Goal: Information Seeking & Learning: Find specific page/section

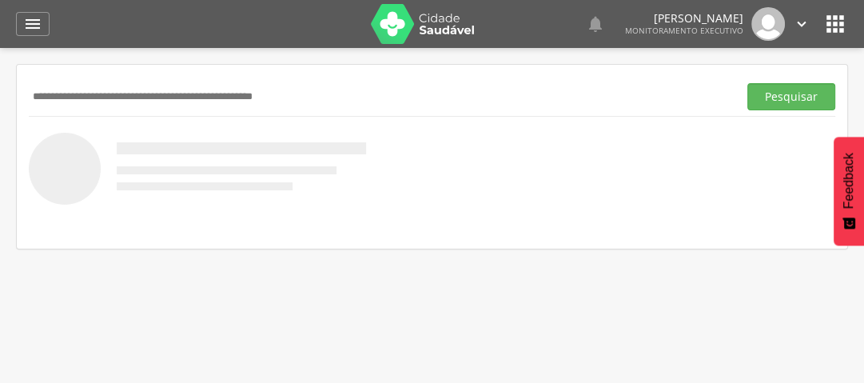
click at [35, 94] on input "text" at bounding box center [380, 96] width 703 height 27
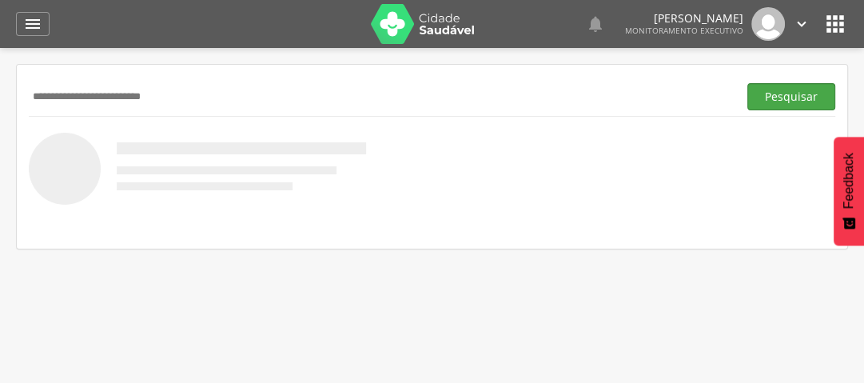
type input "**********"
click at [796, 93] on button "Pesquisar" at bounding box center [792, 96] width 88 height 27
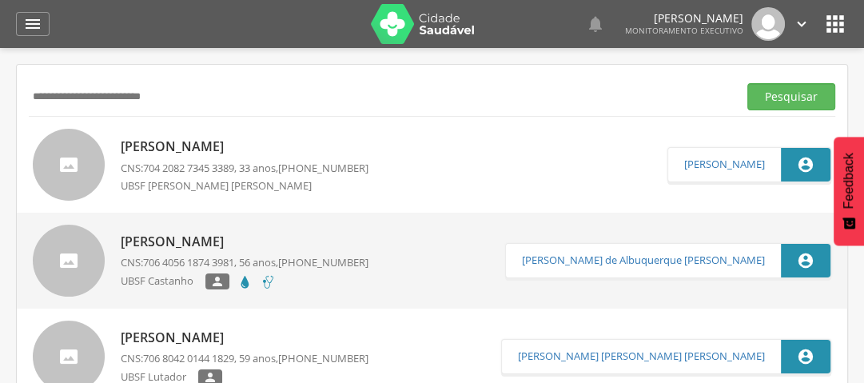
click at [193, 144] on p "[PERSON_NAME]" at bounding box center [245, 147] width 248 height 18
type input "**********"
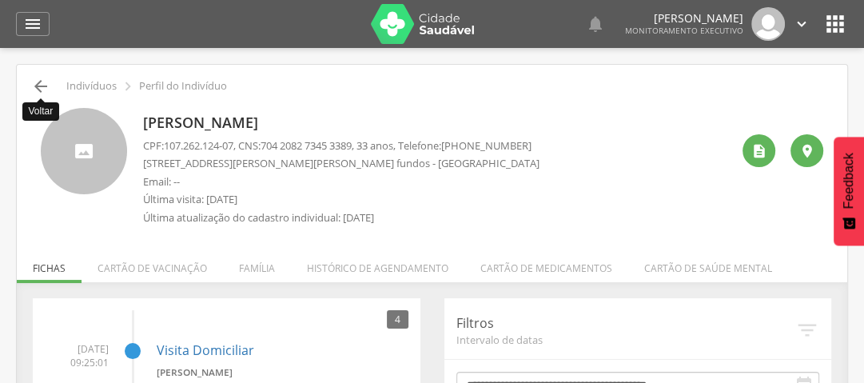
click at [39, 88] on icon "" at bounding box center [40, 86] width 19 height 19
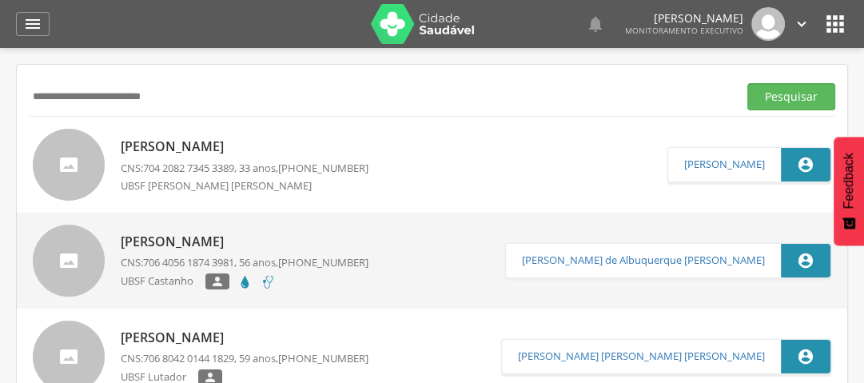
click at [181, 142] on p "[PERSON_NAME]" at bounding box center [245, 147] width 248 height 18
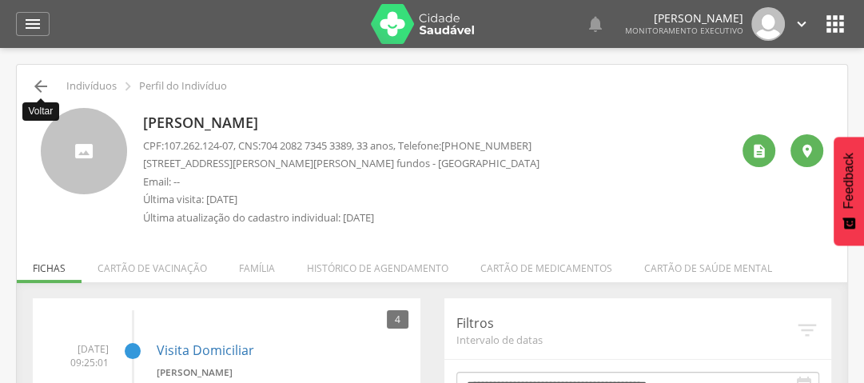
click at [42, 82] on icon "" at bounding box center [40, 86] width 19 height 19
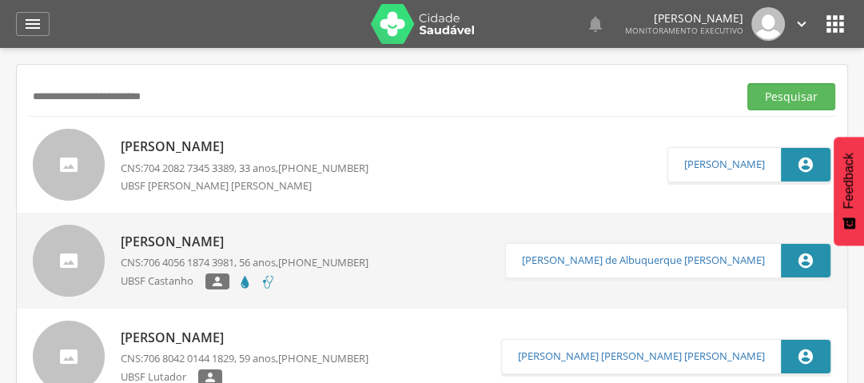
click at [182, 244] on p "[PERSON_NAME]" at bounding box center [245, 242] width 248 height 18
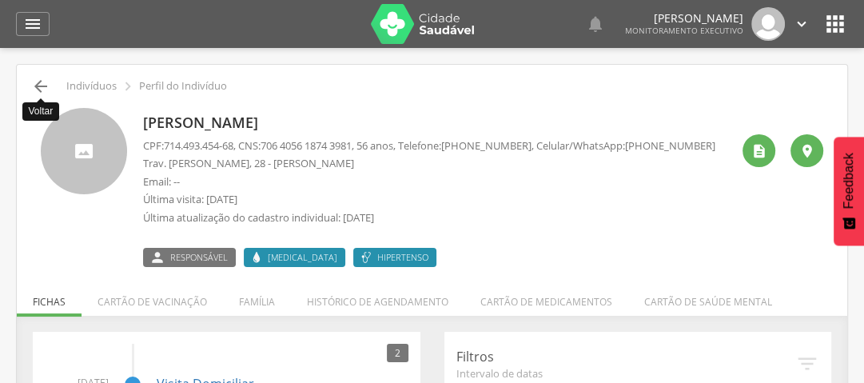
click at [35, 80] on icon "" at bounding box center [40, 86] width 19 height 19
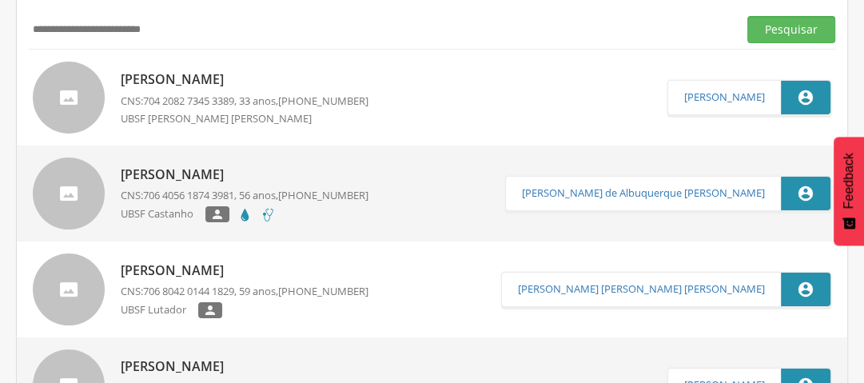
scroll to position [192, 0]
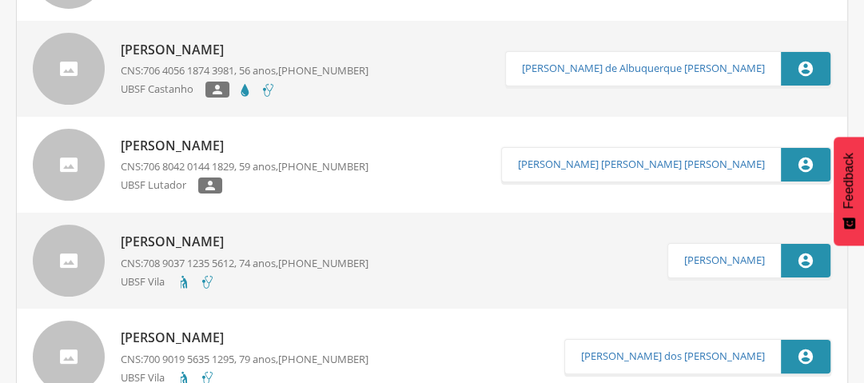
click at [160, 242] on p "[PERSON_NAME]" at bounding box center [245, 242] width 248 height 18
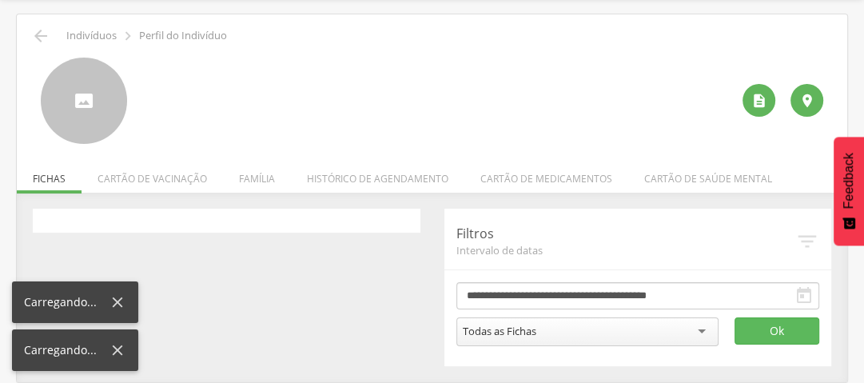
scroll to position [48, 0]
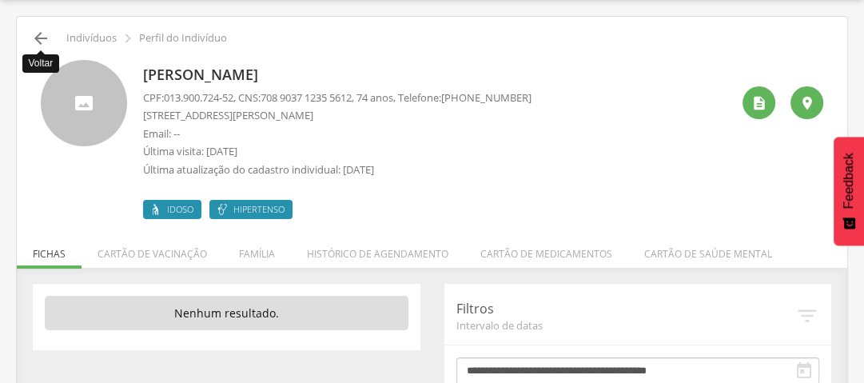
click at [38, 35] on icon "" at bounding box center [40, 38] width 19 height 19
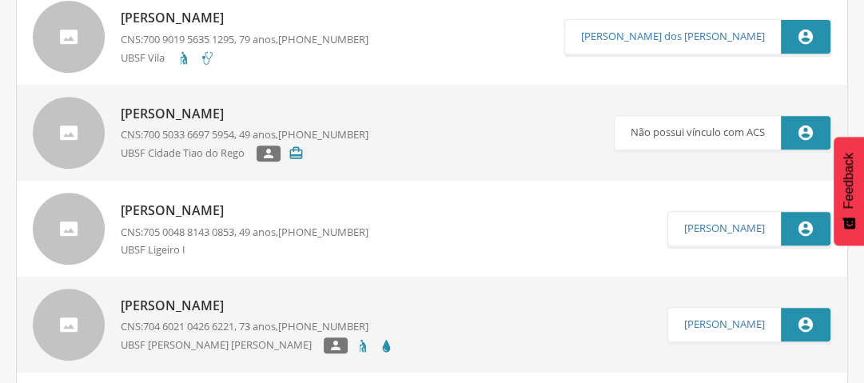
scroll to position [624, 0]
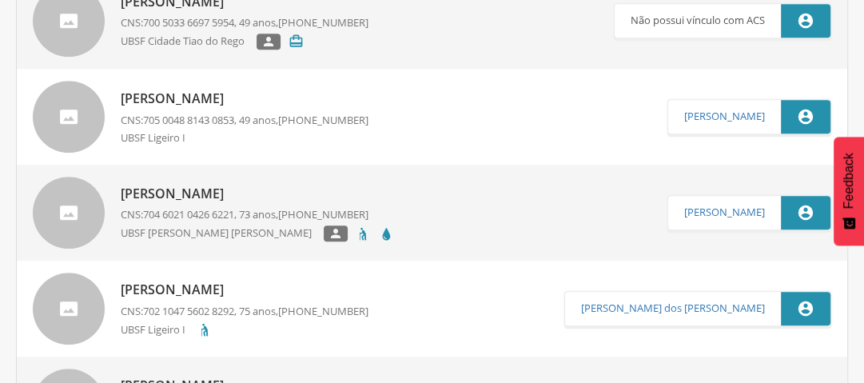
click at [162, 198] on p "[PERSON_NAME]" at bounding box center [257, 194] width 273 height 18
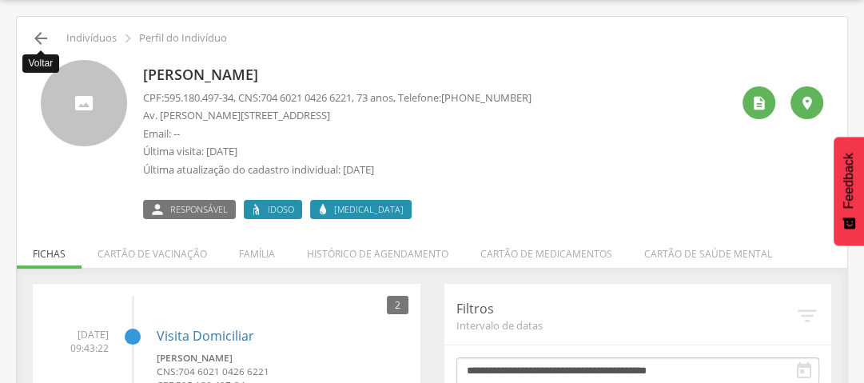
click at [35, 36] on icon "" at bounding box center [40, 38] width 19 height 19
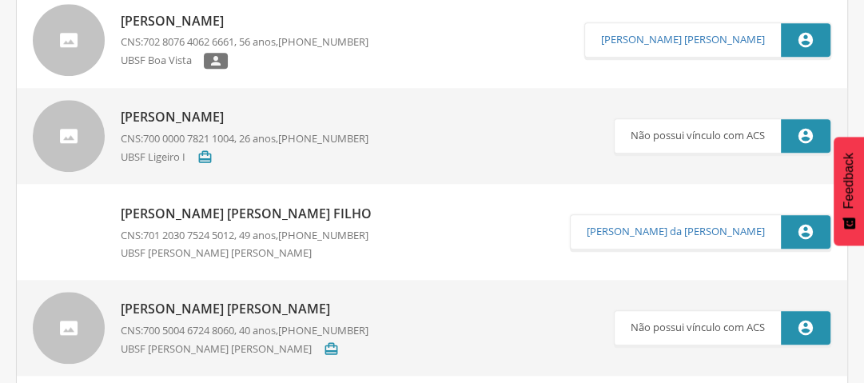
scroll to position [1071, 0]
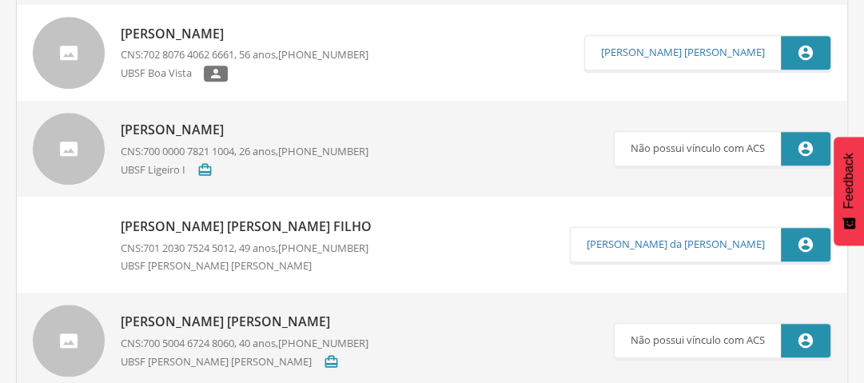
click at [194, 130] on p "[PERSON_NAME]" at bounding box center [245, 130] width 248 height 18
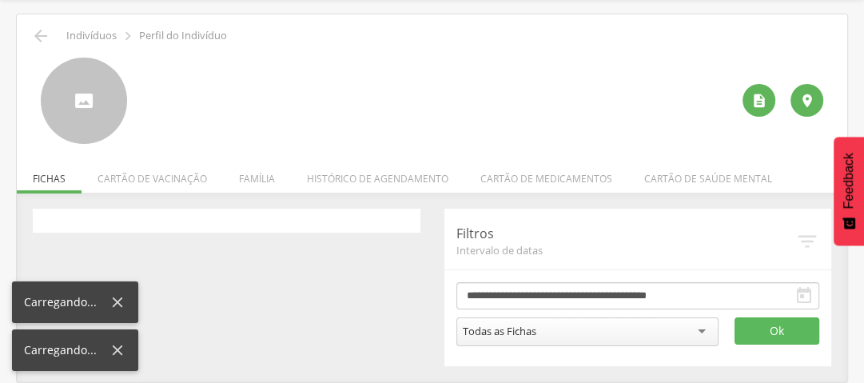
scroll to position [48, 0]
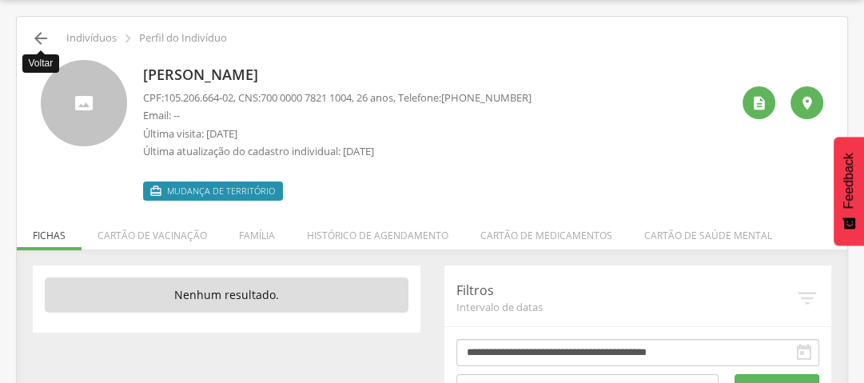
click at [44, 37] on icon "" at bounding box center [40, 38] width 19 height 19
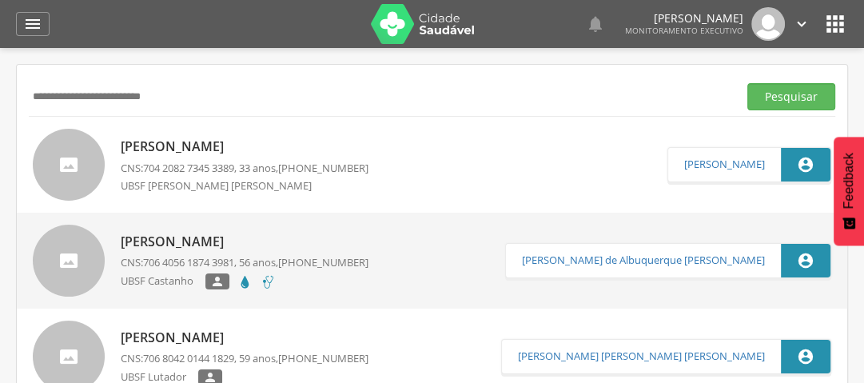
click at [205, 150] on p "[PERSON_NAME]" at bounding box center [245, 147] width 248 height 18
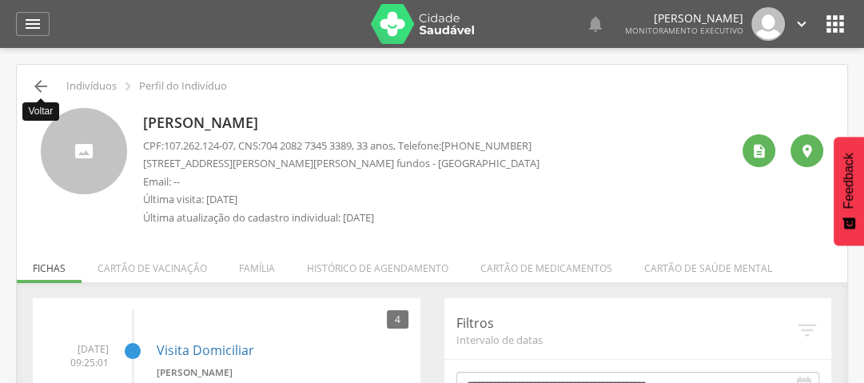
click at [42, 80] on icon "" at bounding box center [40, 86] width 19 height 19
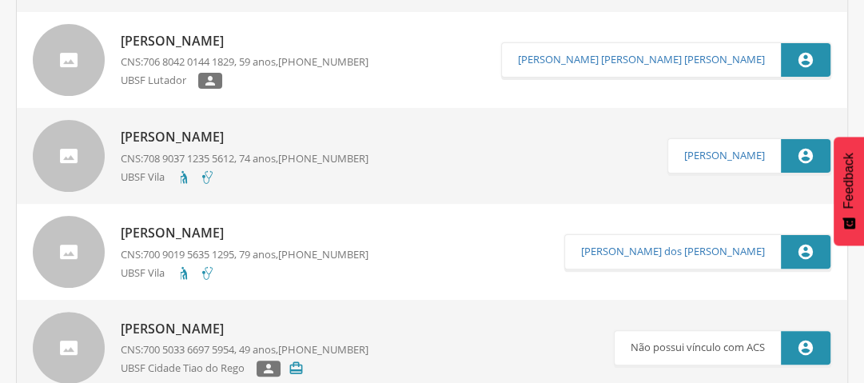
scroll to position [320, 0]
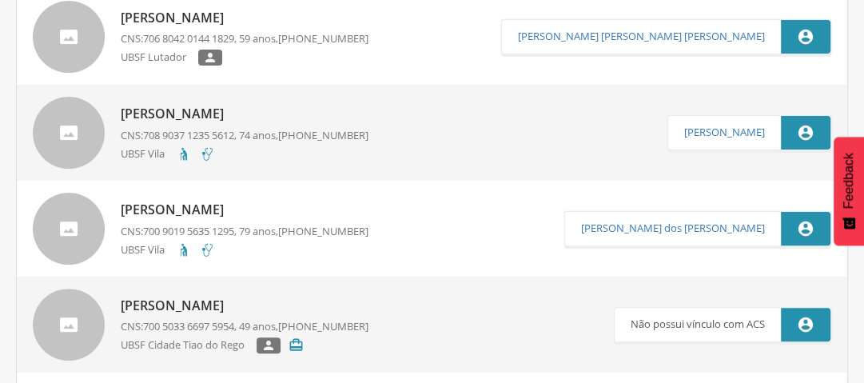
click at [208, 109] on p "[PERSON_NAME]" at bounding box center [245, 114] width 248 height 18
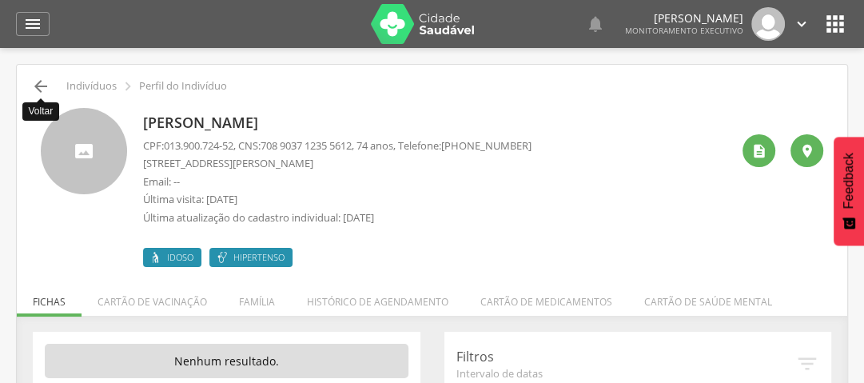
click at [42, 82] on icon "" at bounding box center [40, 86] width 19 height 19
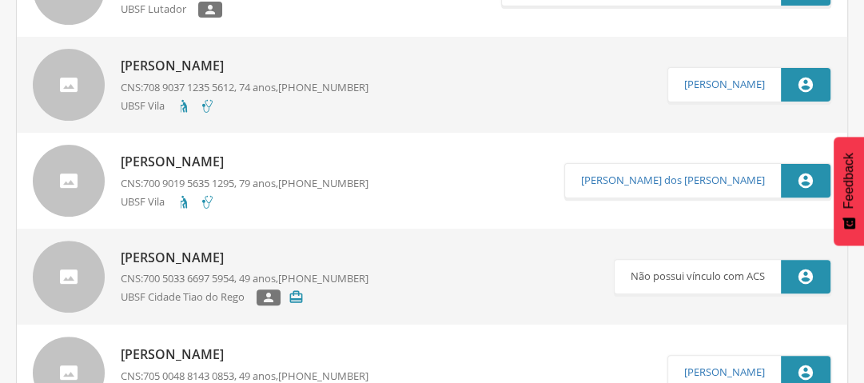
scroll to position [624, 0]
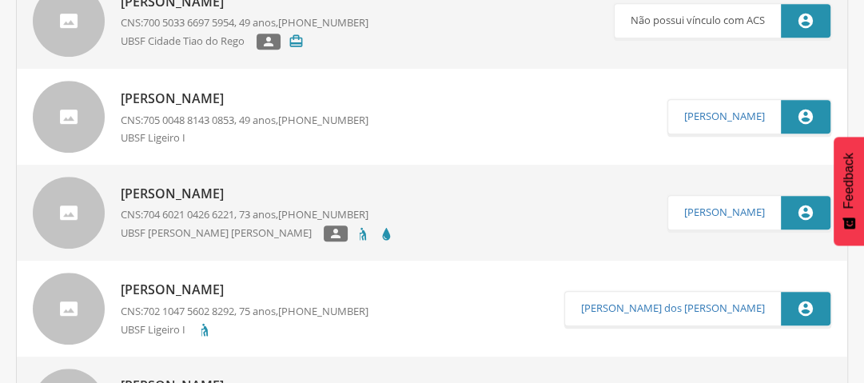
click at [207, 189] on p "[PERSON_NAME]" at bounding box center [257, 194] width 273 height 18
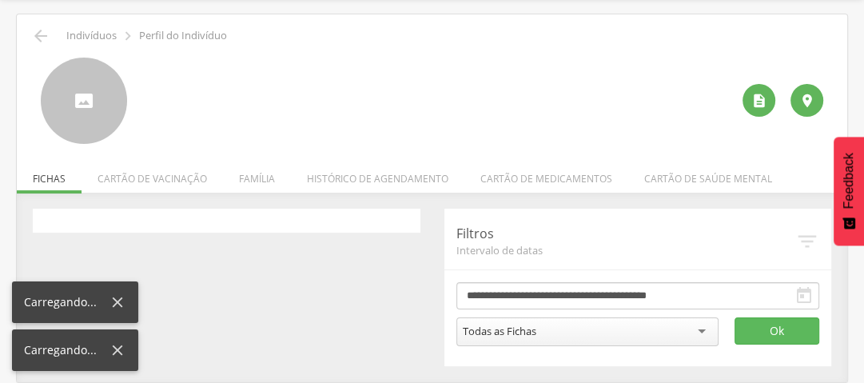
scroll to position [48, 0]
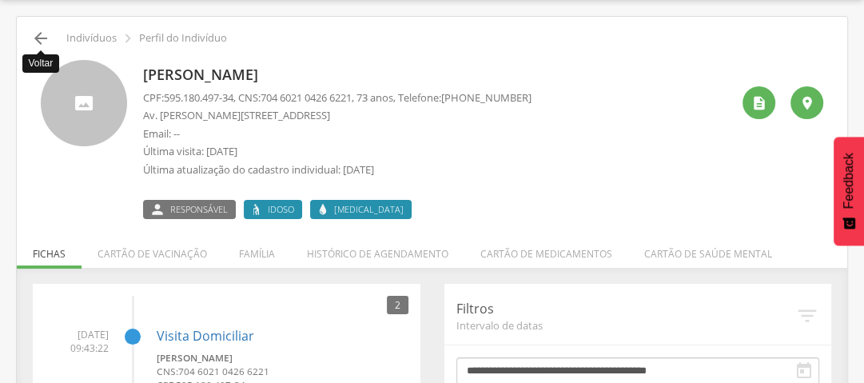
click at [39, 40] on icon "" at bounding box center [40, 38] width 19 height 19
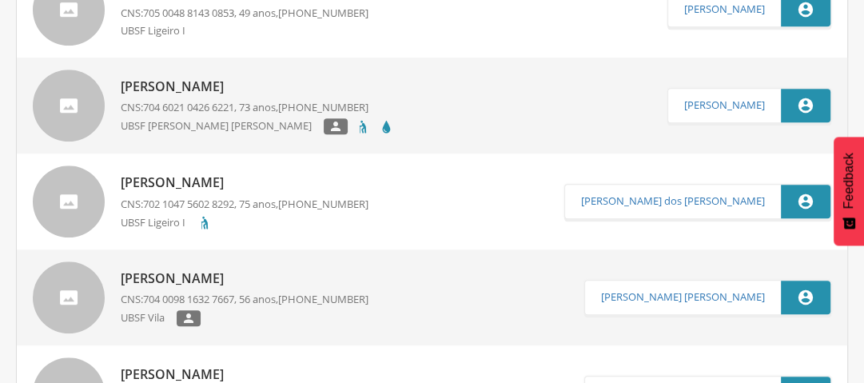
scroll to position [880, 0]
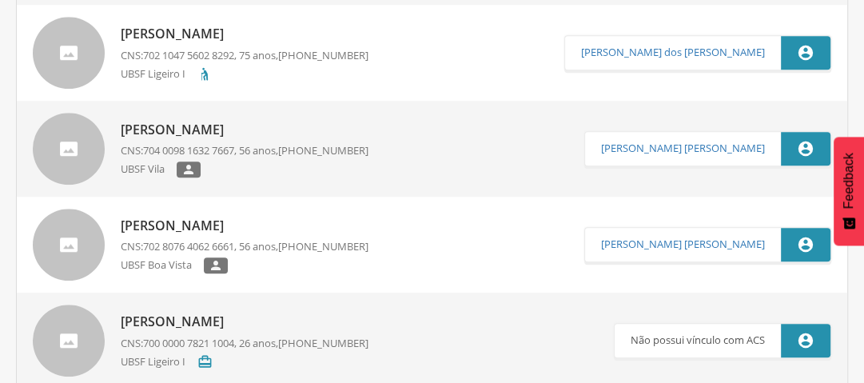
click at [172, 134] on p "[PERSON_NAME]" at bounding box center [245, 130] width 248 height 18
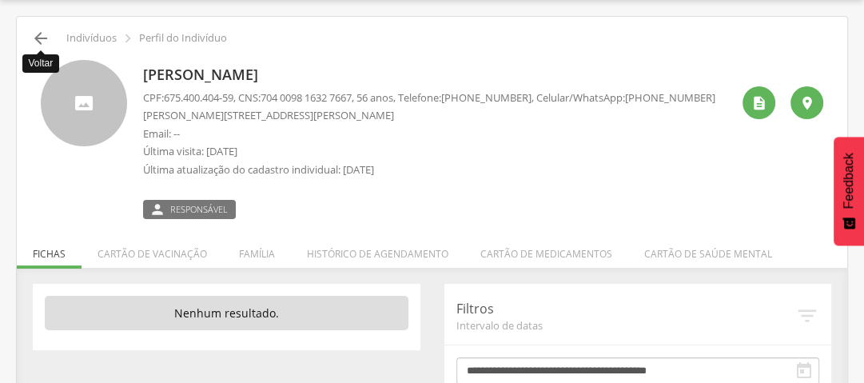
click at [40, 32] on icon "" at bounding box center [40, 38] width 19 height 19
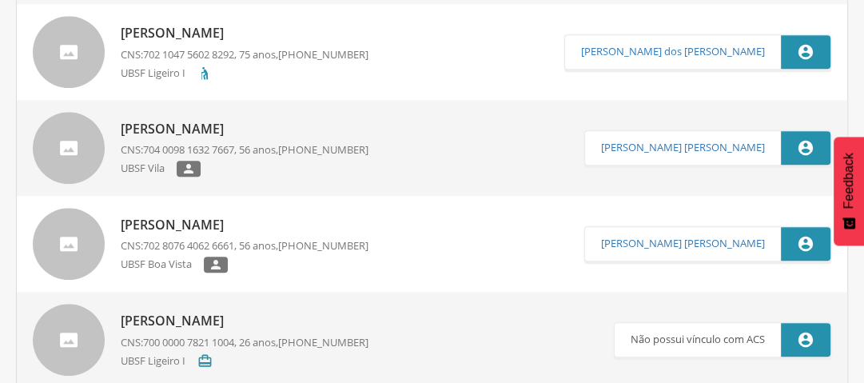
scroll to position [944, 0]
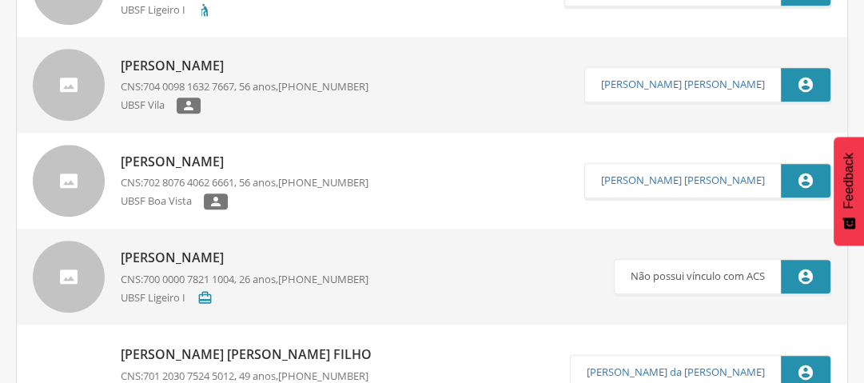
click at [227, 66] on p "[PERSON_NAME]" at bounding box center [245, 66] width 248 height 18
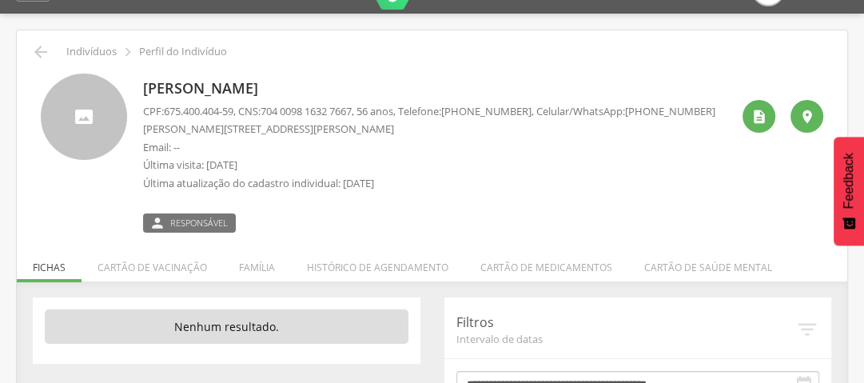
scroll to position [64, 0]
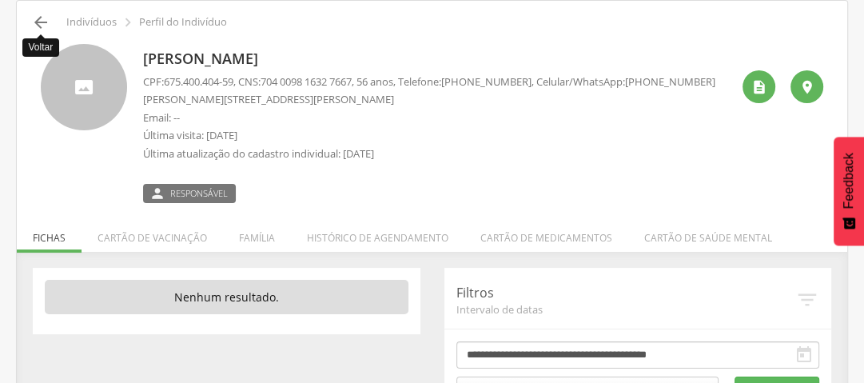
click at [34, 19] on icon "" at bounding box center [40, 22] width 19 height 19
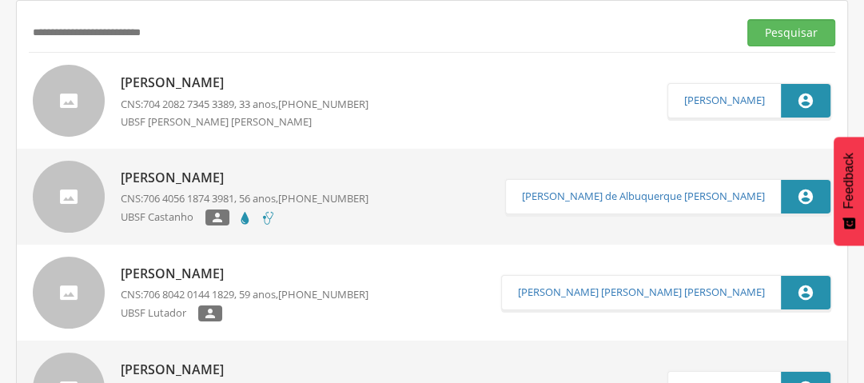
click at [200, 84] on p "[PERSON_NAME]" at bounding box center [245, 83] width 248 height 18
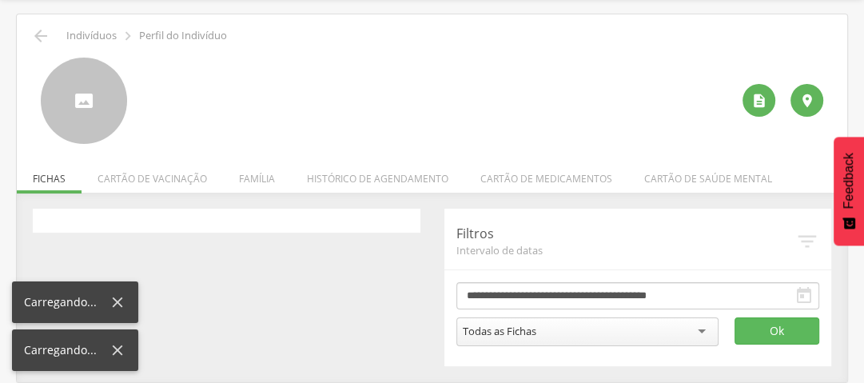
scroll to position [48, 0]
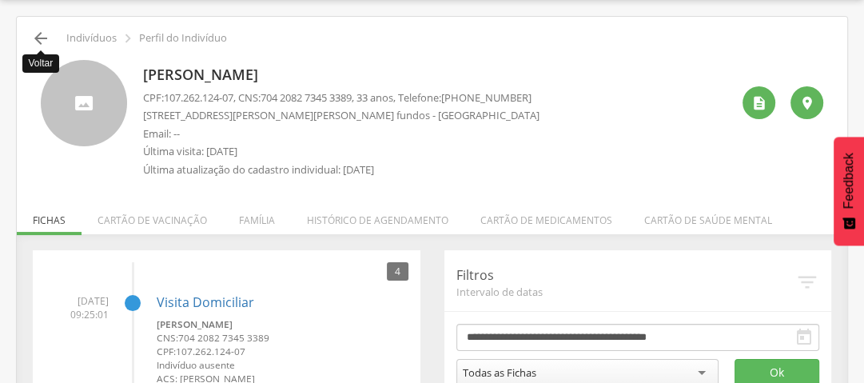
click at [39, 36] on icon "" at bounding box center [40, 38] width 19 height 19
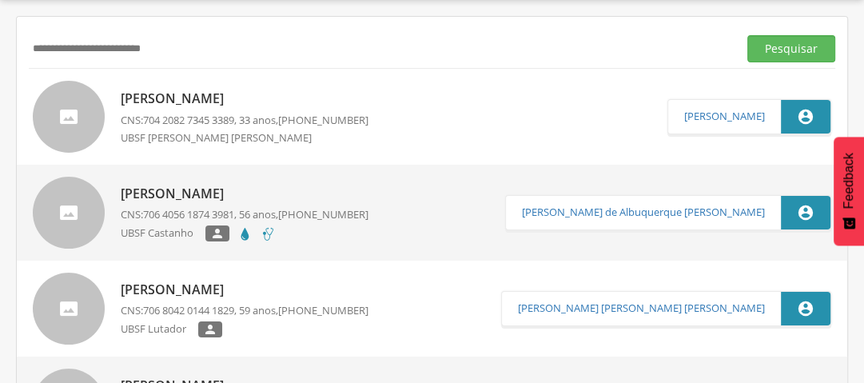
click at [182, 190] on p "[PERSON_NAME]" at bounding box center [245, 194] width 248 height 18
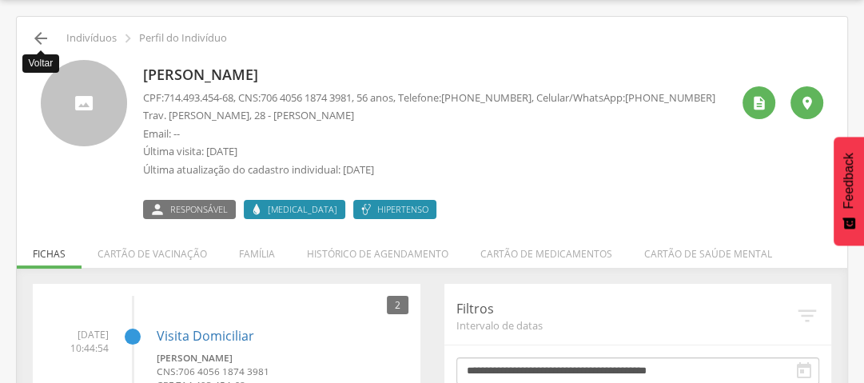
click at [41, 33] on icon "" at bounding box center [40, 38] width 19 height 19
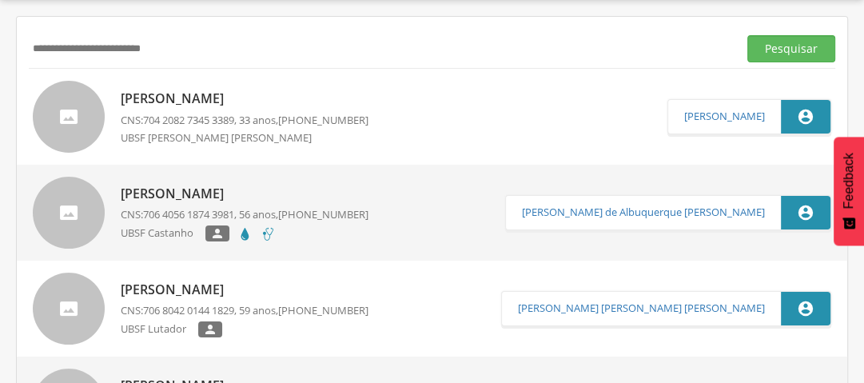
click at [225, 293] on p "[PERSON_NAME]" at bounding box center [245, 290] width 248 height 18
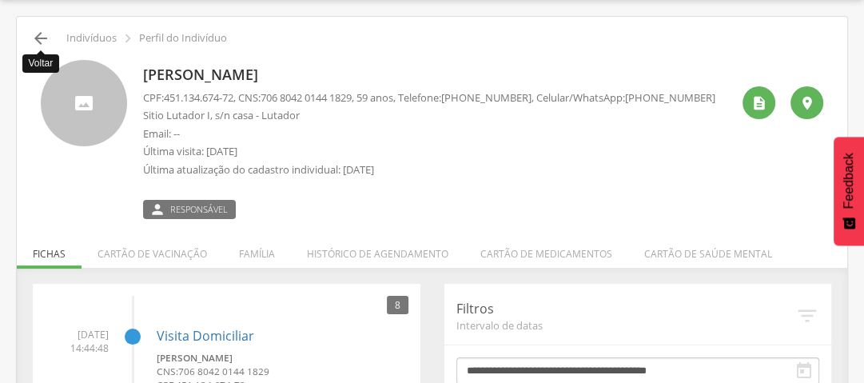
click at [45, 35] on icon "" at bounding box center [40, 38] width 19 height 19
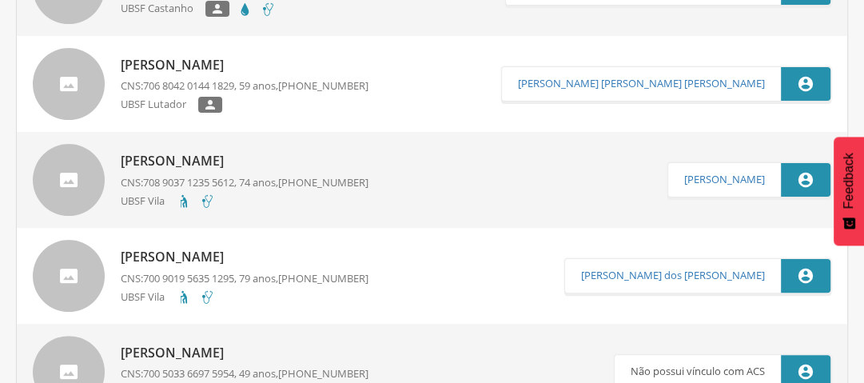
scroll to position [304, 0]
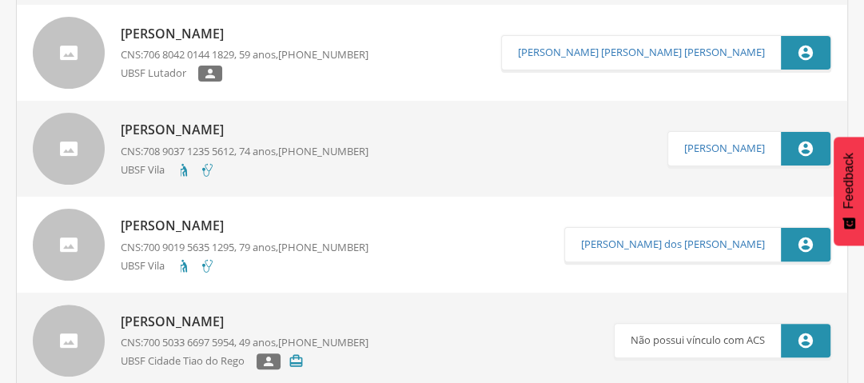
click at [178, 134] on p "[PERSON_NAME]" at bounding box center [245, 130] width 248 height 18
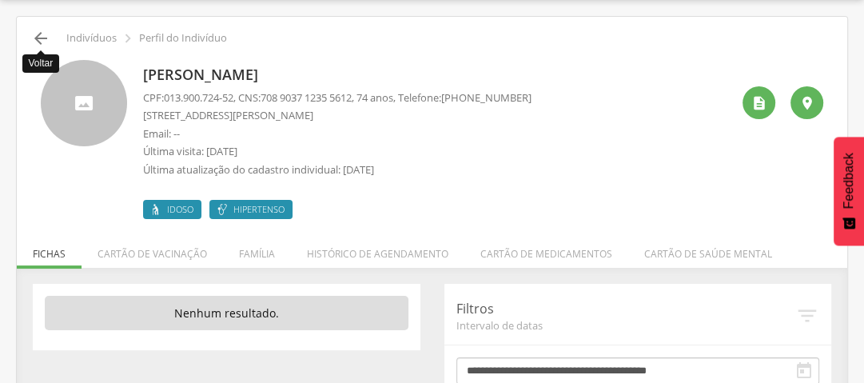
click at [40, 38] on icon "" at bounding box center [40, 38] width 19 height 19
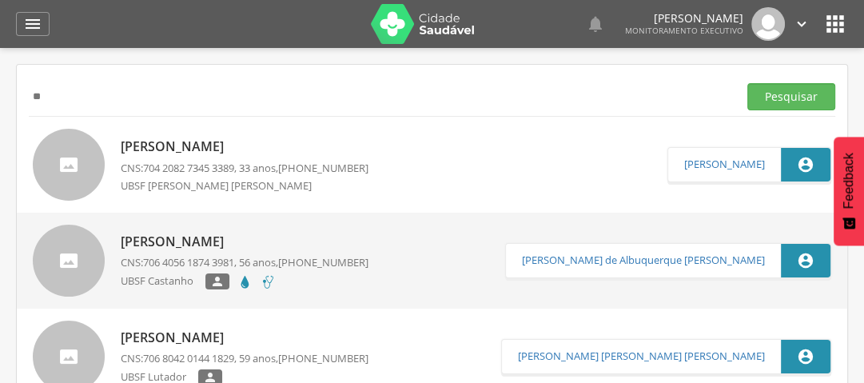
type input "*"
click at [768, 97] on button "Pesquisar" at bounding box center [792, 96] width 88 height 27
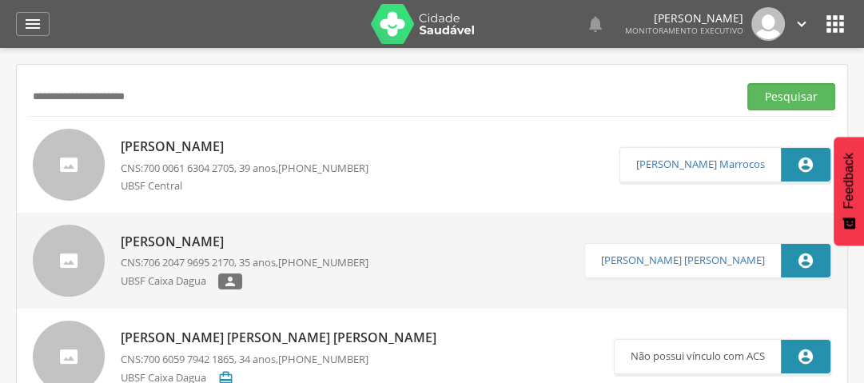
click at [218, 146] on p "[PERSON_NAME]" at bounding box center [245, 147] width 248 height 18
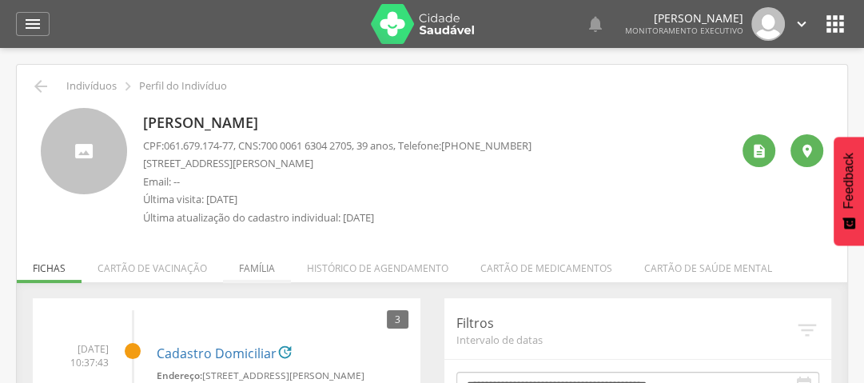
click at [250, 269] on li "Família" at bounding box center [257, 264] width 68 height 38
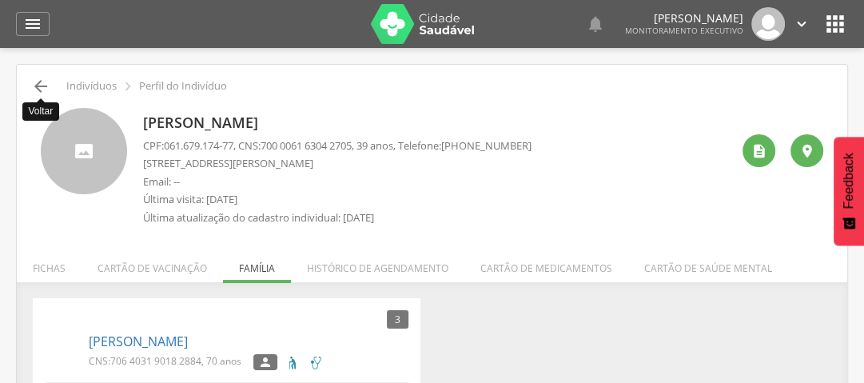
click at [43, 86] on icon "" at bounding box center [40, 86] width 19 height 19
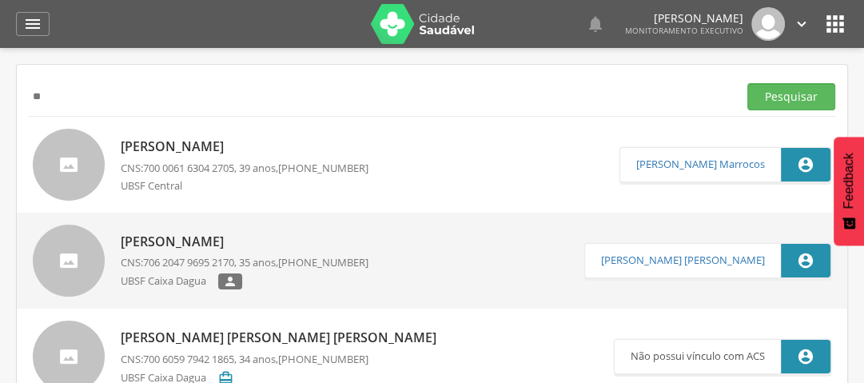
type input "*"
click at [804, 90] on button "Pesquisar" at bounding box center [792, 96] width 88 height 27
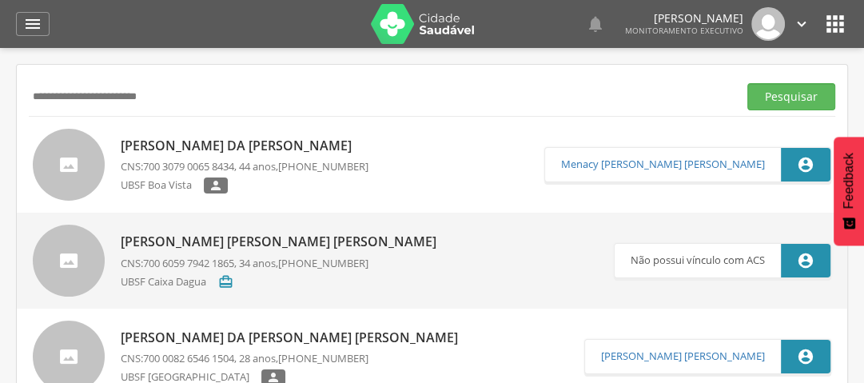
click at [170, 97] on input "**********" at bounding box center [380, 96] width 703 height 27
type input "*"
click at [803, 98] on button "Pesquisar" at bounding box center [792, 96] width 88 height 27
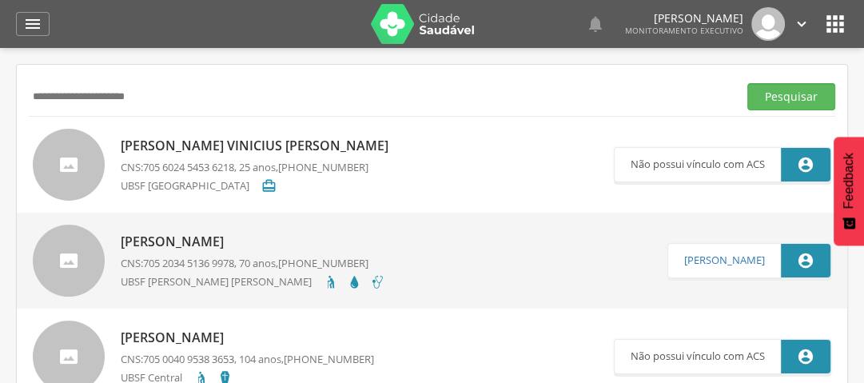
click at [96, 98] on input "**********" at bounding box center [380, 96] width 703 height 27
click at [98, 98] on input "**********" at bounding box center [380, 96] width 703 height 27
click at [774, 102] on button "Pesquisar" at bounding box center [792, 96] width 88 height 27
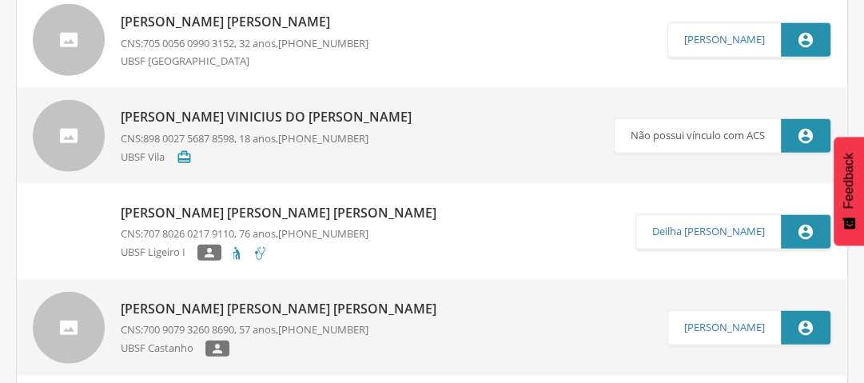
scroll to position [2815, 0]
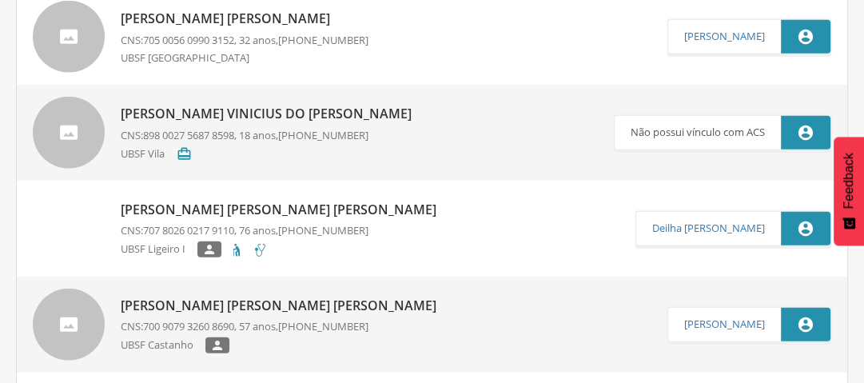
click at [218, 113] on p "[PERSON_NAME] Vinicius do [PERSON_NAME]" at bounding box center [270, 114] width 299 height 18
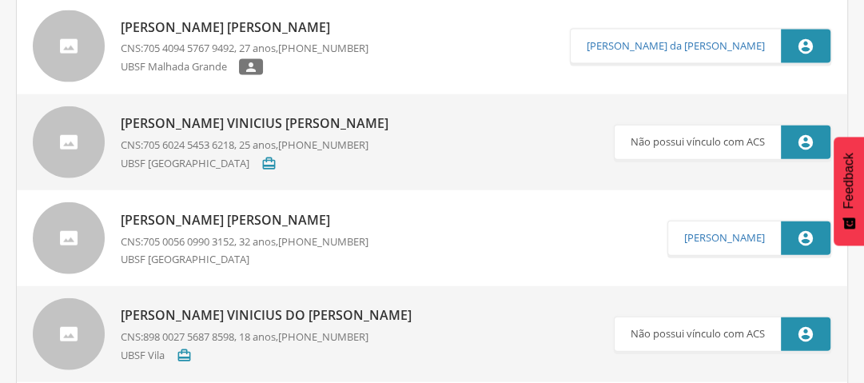
scroll to position [2687, 0]
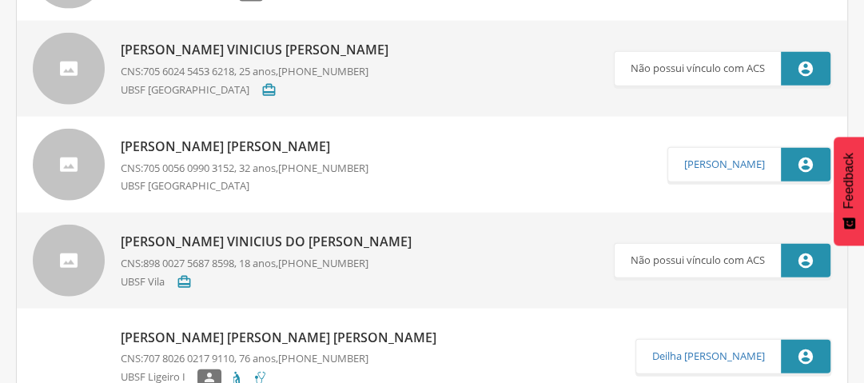
click at [236, 240] on p "[PERSON_NAME] Vinicius do [PERSON_NAME]" at bounding box center [270, 242] width 299 height 18
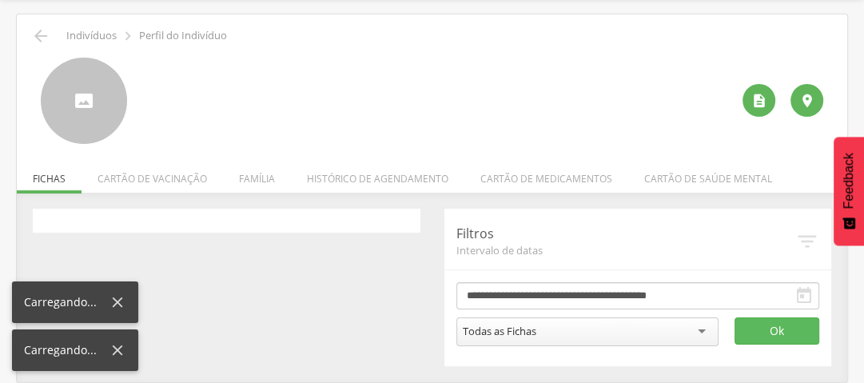
scroll to position [48, 0]
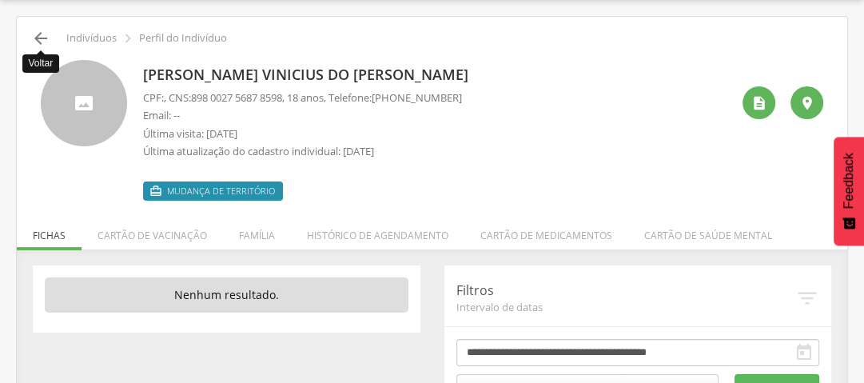
click at [34, 38] on icon "" at bounding box center [40, 38] width 19 height 19
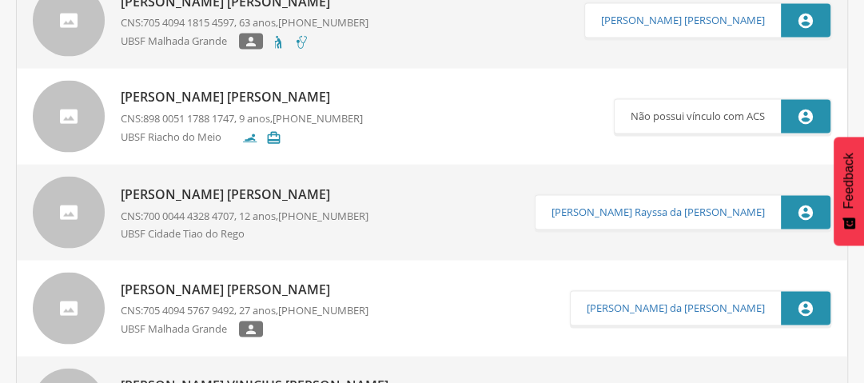
scroll to position [2543, 0]
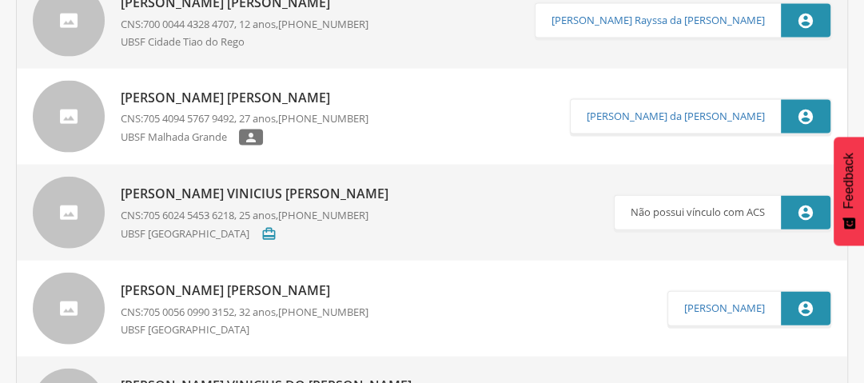
click at [314, 195] on p "[PERSON_NAME] Vinicius [PERSON_NAME]" at bounding box center [259, 194] width 276 height 18
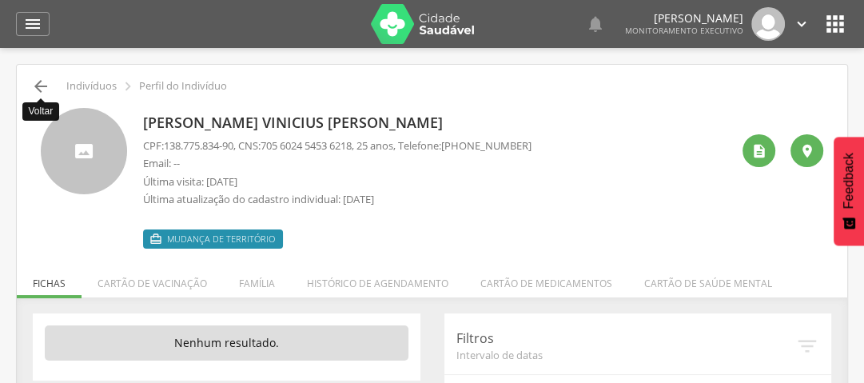
click at [42, 85] on icon "" at bounding box center [40, 86] width 19 height 19
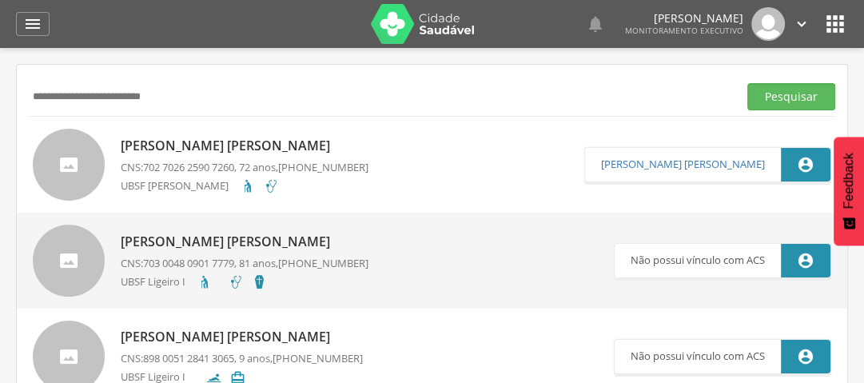
click at [213, 86] on input "**********" at bounding box center [380, 96] width 703 height 27
type input "*"
click at [772, 93] on button "Pesquisar" at bounding box center [792, 96] width 88 height 27
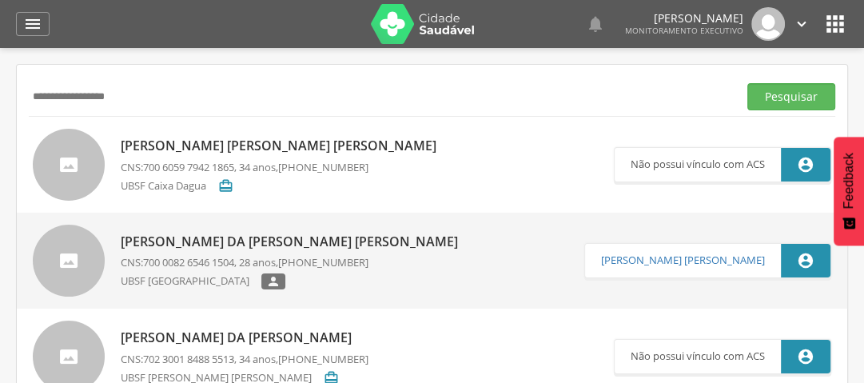
click at [39, 93] on input "**********" at bounding box center [380, 96] width 703 height 27
click at [40, 96] on input "**********" at bounding box center [380, 96] width 703 height 27
click at [41, 94] on input "**********" at bounding box center [380, 96] width 703 height 27
click at [793, 83] on button "Pesquisar" at bounding box center [792, 96] width 88 height 27
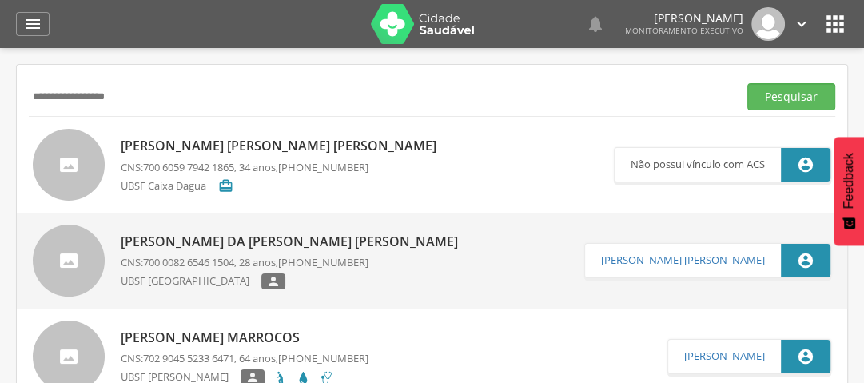
click at [76, 98] on input "**********" at bounding box center [380, 96] width 703 height 27
click at [770, 96] on button "Pesquisar" at bounding box center [792, 96] width 88 height 27
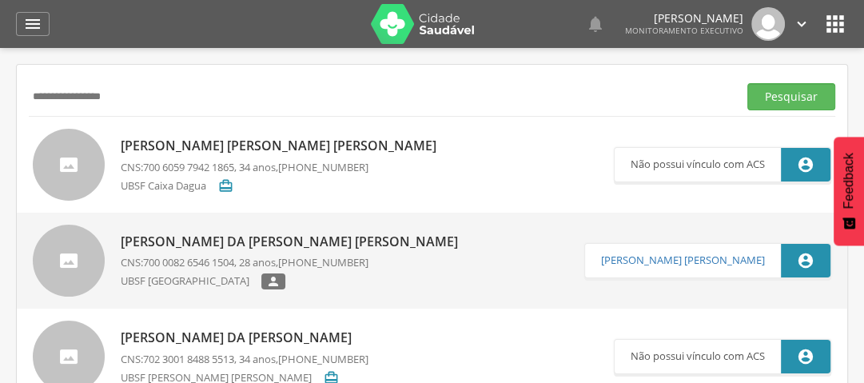
click at [115, 96] on input "**********" at bounding box center [380, 96] width 703 height 27
type input "*"
click at [770, 95] on button "Pesquisar" at bounding box center [792, 96] width 88 height 27
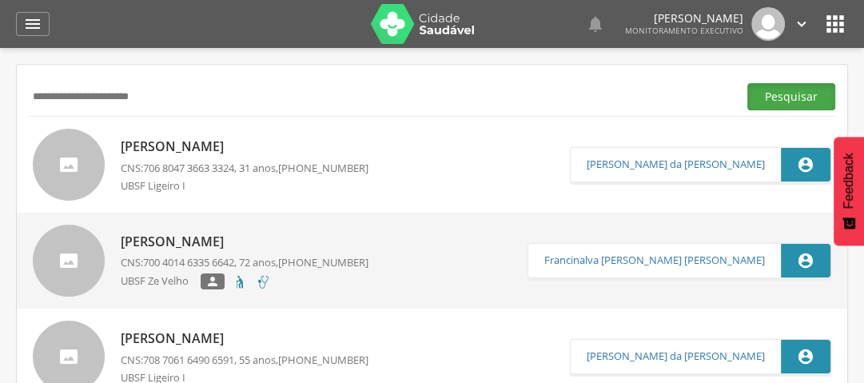
click at [781, 98] on button "Pesquisar" at bounding box center [792, 96] width 88 height 27
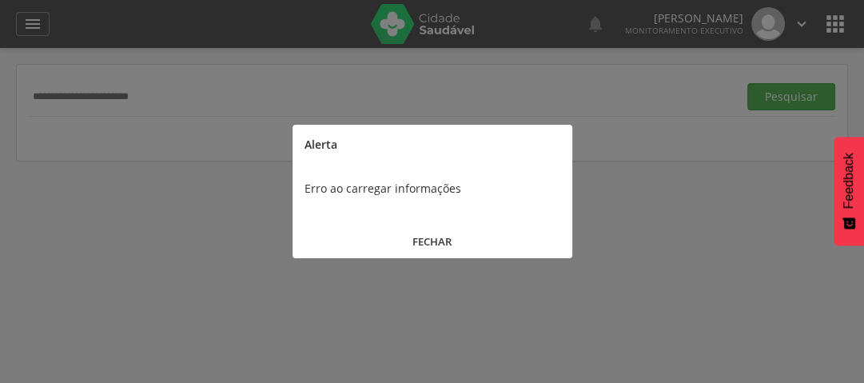
click at [425, 239] on button "FECHAR" at bounding box center [433, 242] width 280 height 34
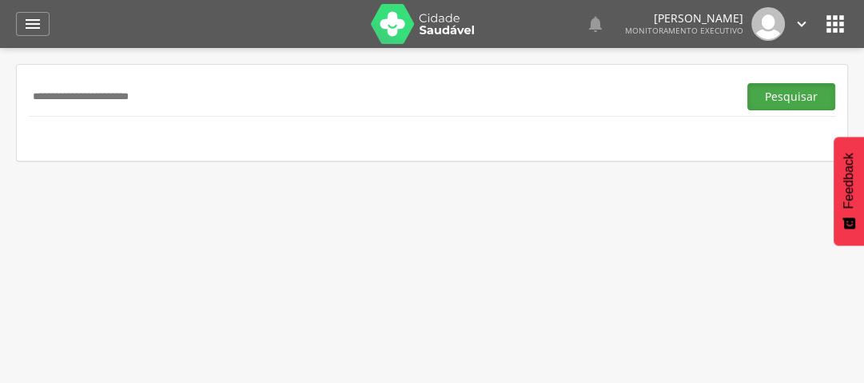
click at [771, 95] on button "Pesquisar" at bounding box center [792, 96] width 88 height 27
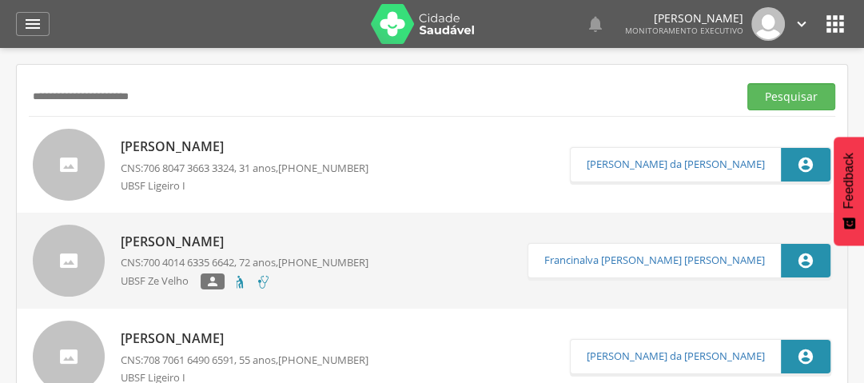
click at [174, 99] on input "**********" at bounding box center [380, 96] width 703 height 27
type input "*"
click at [816, 95] on button "Pesquisar" at bounding box center [792, 96] width 88 height 27
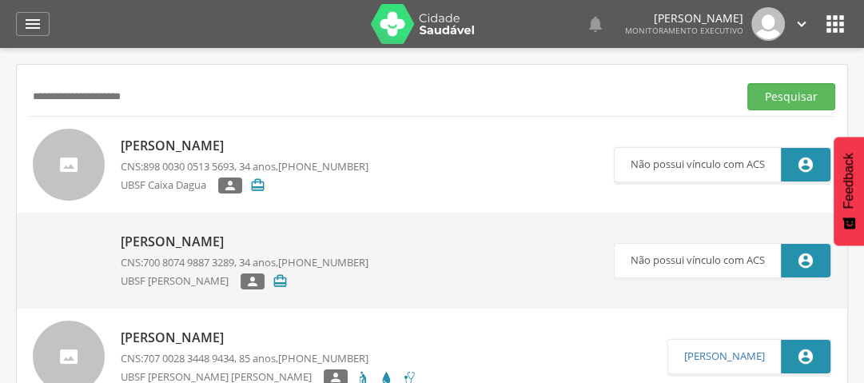
click at [193, 242] on p "[PERSON_NAME]" at bounding box center [245, 242] width 248 height 18
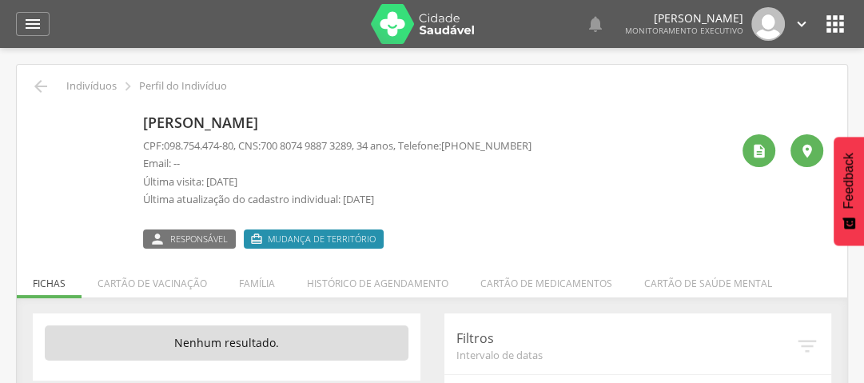
click at [41, 117] on img at bounding box center [41, 117] width 0 height 0
click at [42, 84] on icon "" at bounding box center [40, 86] width 19 height 19
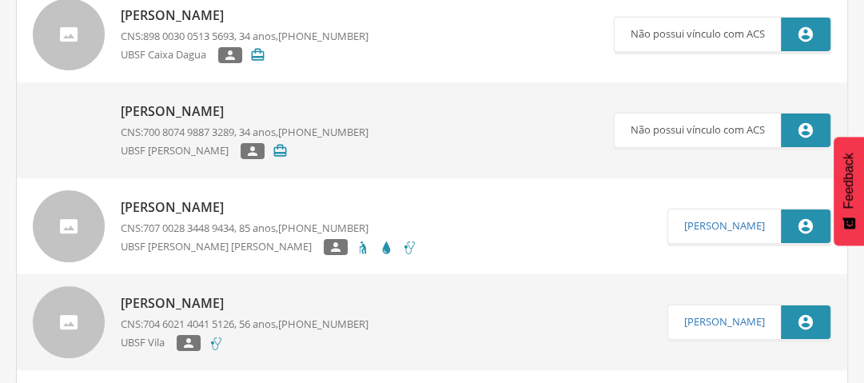
scroll to position [192, 0]
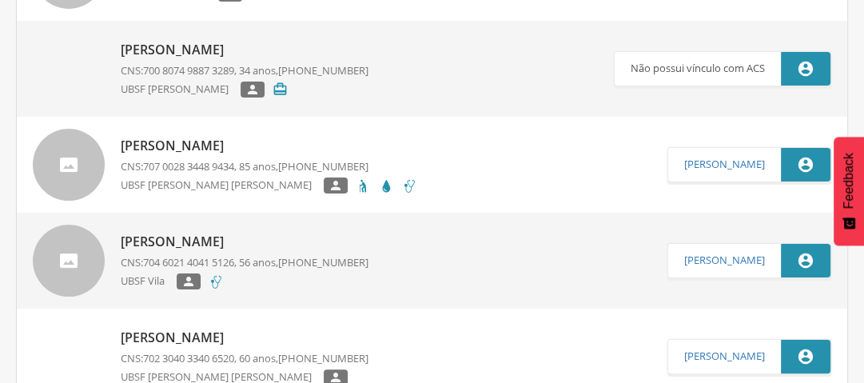
click at [199, 146] on p "[PERSON_NAME]" at bounding box center [269, 146] width 297 height 18
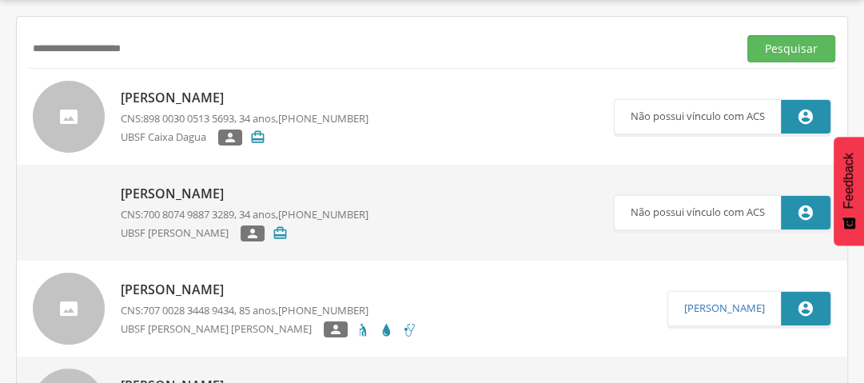
click at [186, 291] on p "[PERSON_NAME]" at bounding box center [269, 290] width 297 height 18
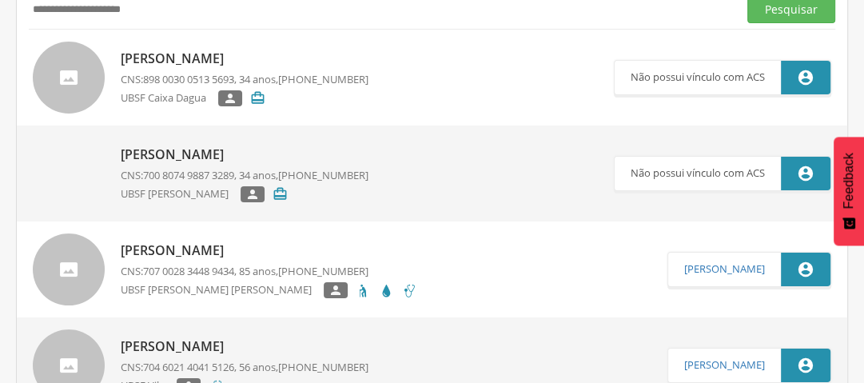
scroll to position [240, 0]
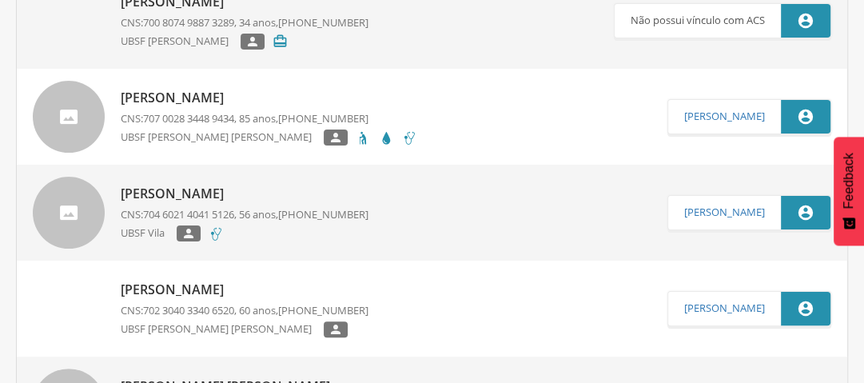
click at [236, 194] on p "[PERSON_NAME]" at bounding box center [245, 194] width 248 height 18
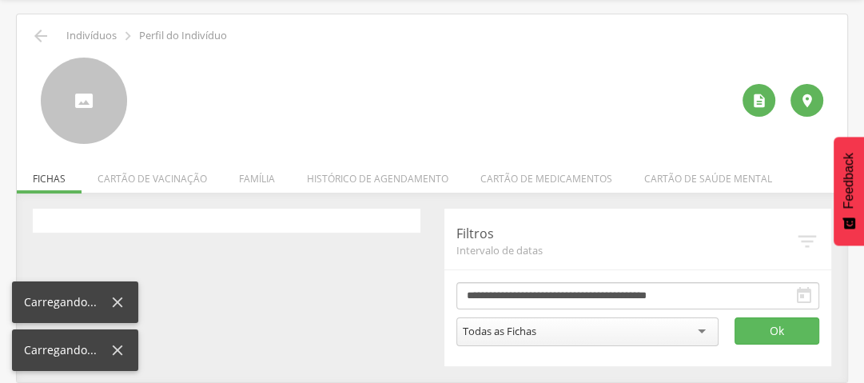
scroll to position [48, 0]
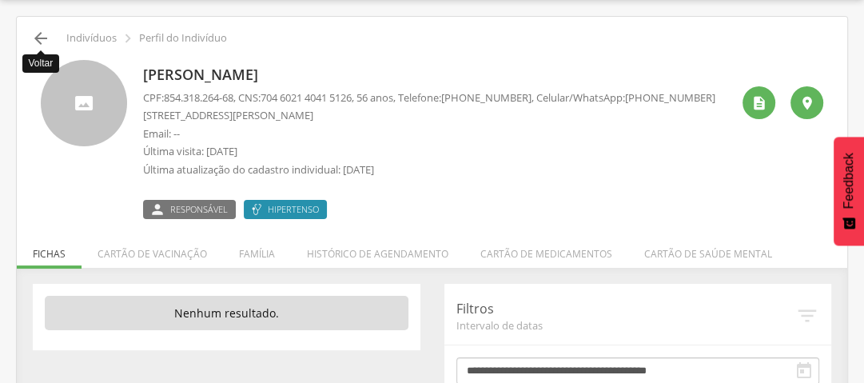
click at [44, 32] on icon "" at bounding box center [40, 38] width 19 height 19
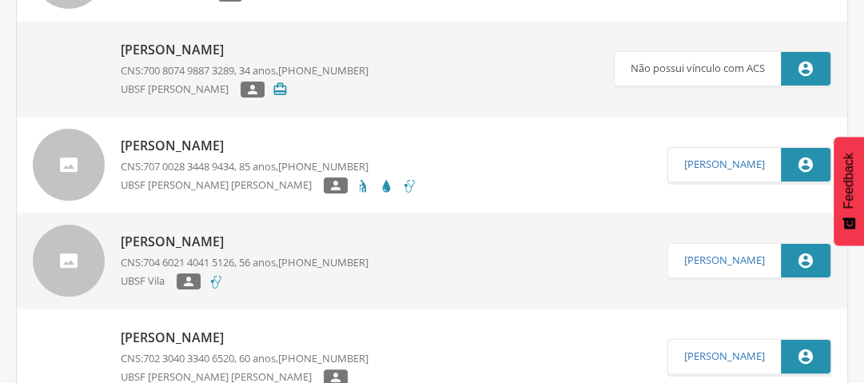
scroll to position [128, 0]
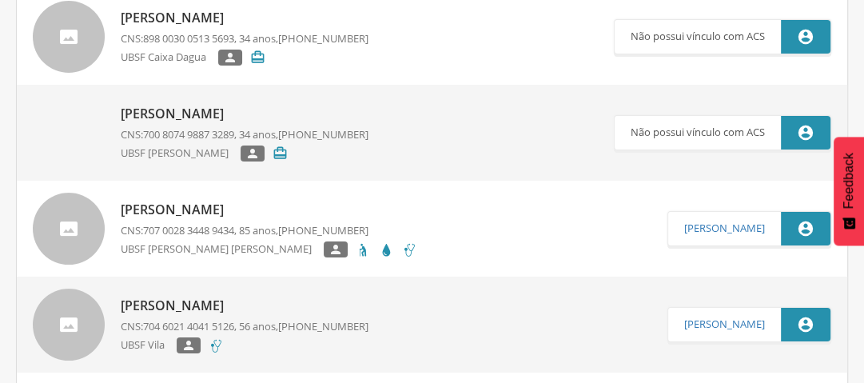
click at [221, 211] on p "[PERSON_NAME]" at bounding box center [269, 210] width 297 height 18
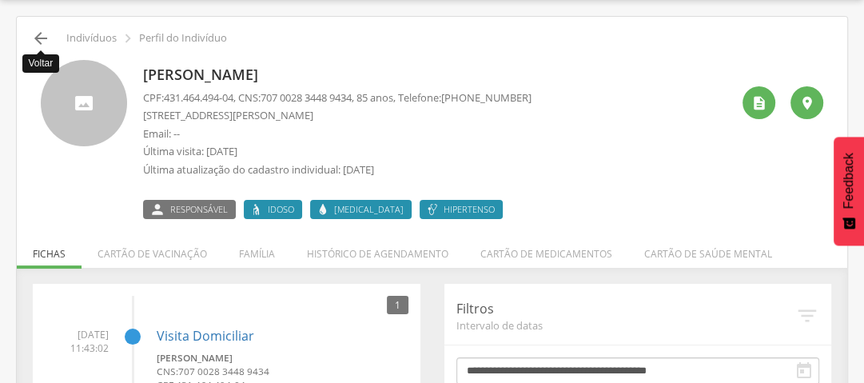
click at [39, 35] on icon "" at bounding box center [40, 38] width 19 height 19
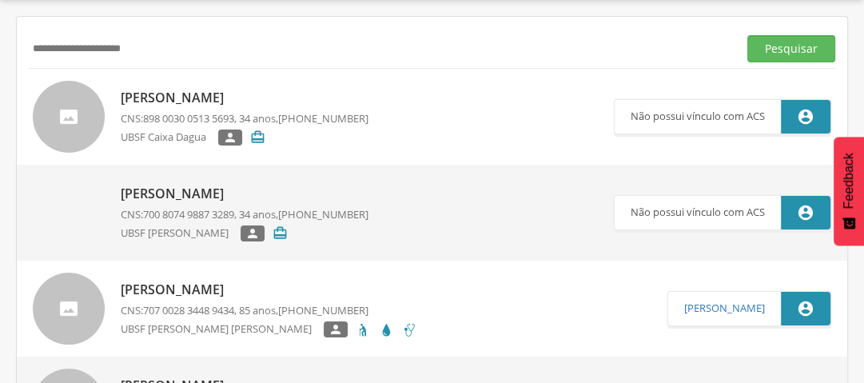
click at [211, 290] on p "[PERSON_NAME]" at bounding box center [269, 290] width 297 height 18
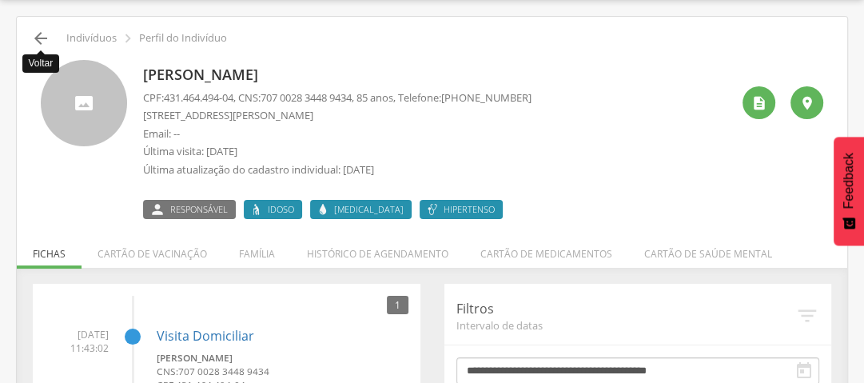
click at [35, 37] on icon "" at bounding box center [40, 38] width 19 height 19
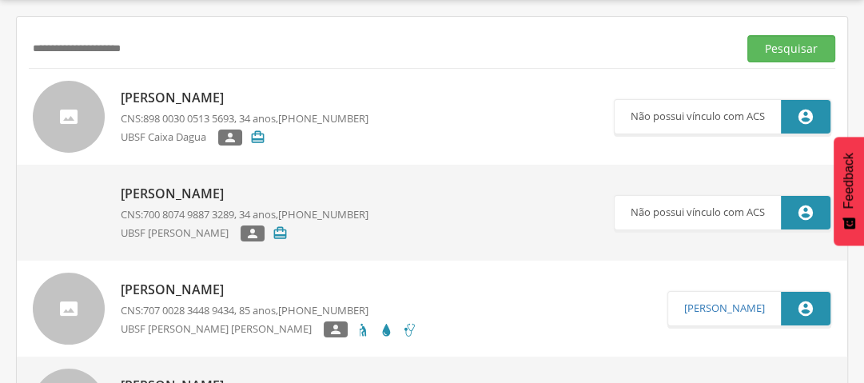
click at [172, 192] on p "[PERSON_NAME]" at bounding box center [245, 194] width 248 height 18
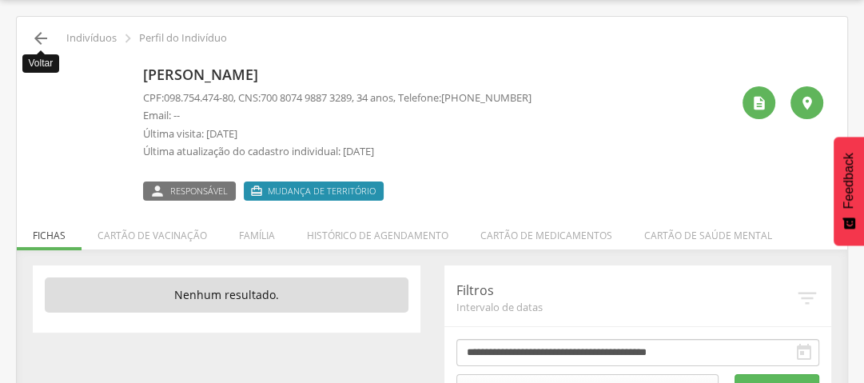
click at [43, 31] on icon "" at bounding box center [40, 38] width 19 height 19
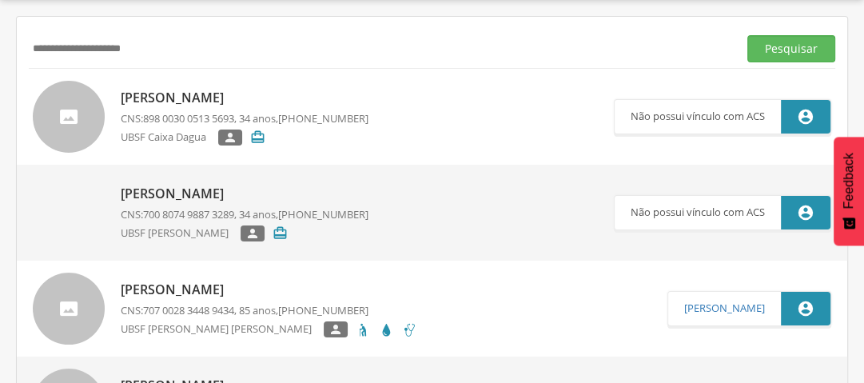
scroll to position [176, 0]
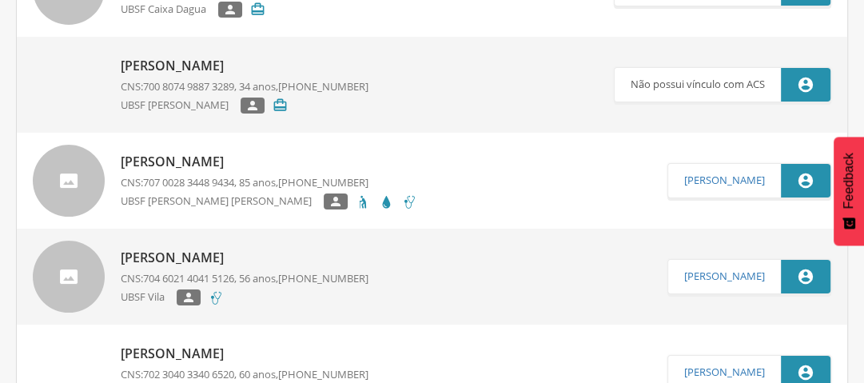
click at [202, 162] on p "[PERSON_NAME]" at bounding box center [269, 162] width 297 height 18
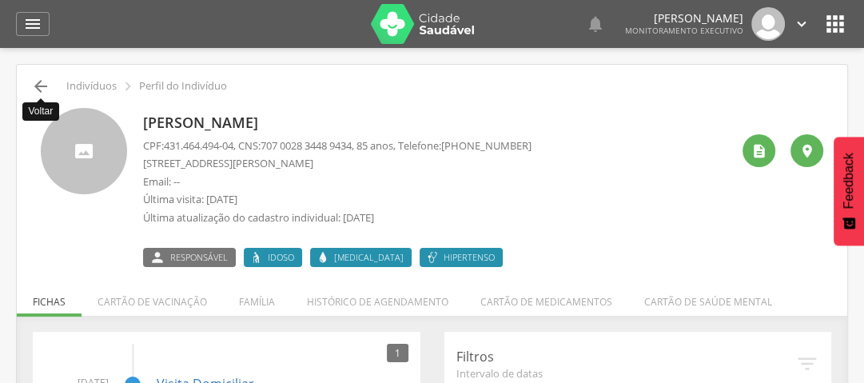
click at [47, 86] on icon "" at bounding box center [40, 86] width 19 height 19
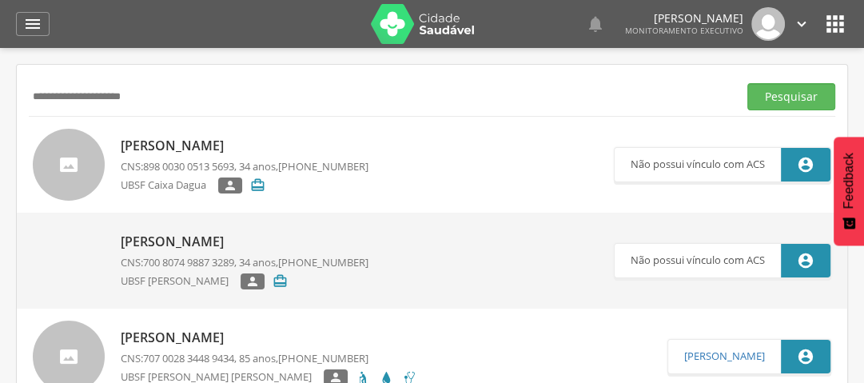
scroll to position [48, 0]
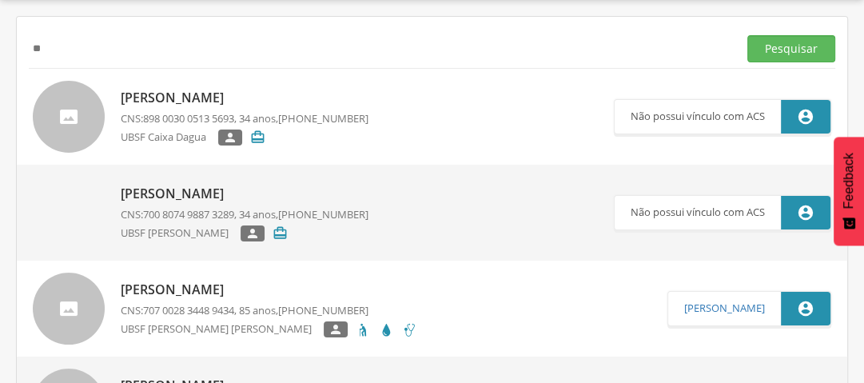
type input "*"
click at [792, 46] on button "Pesquisar" at bounding box center [792, 48] width 88 height 27
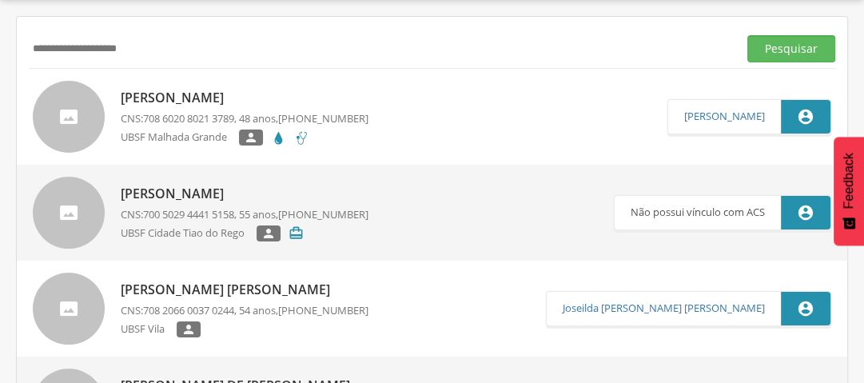
click at [261, 97] on p "[PERSON_NAME]" at bounding box center [245, 98] width 248 height 18
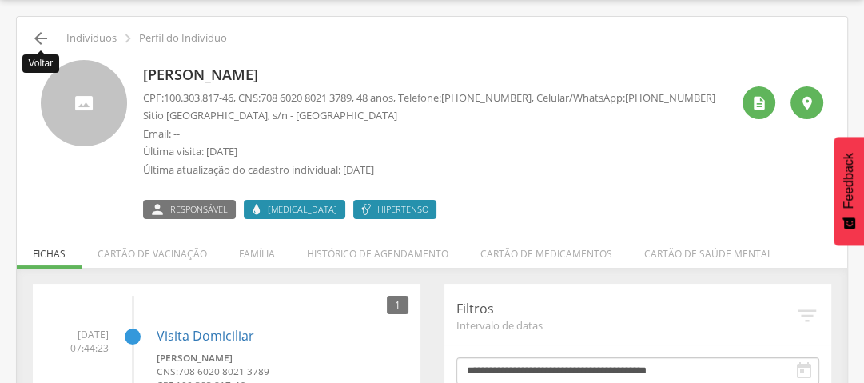
click at [45, 41] on icon "" at bounding box center [40, 38] width 19 height 19
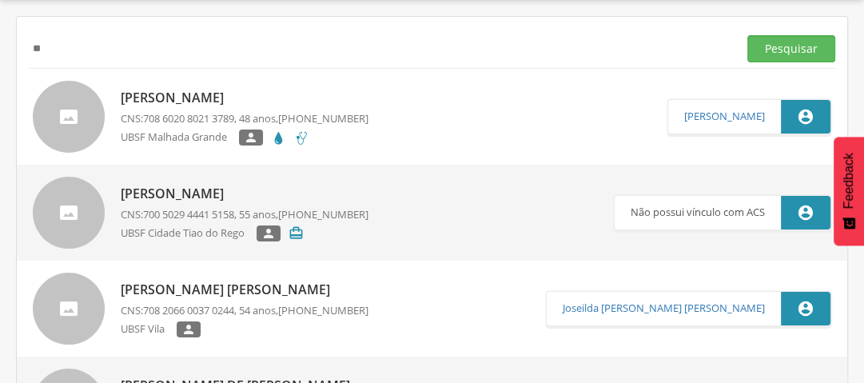
type input "*"
type input "**********"
click at [802, 36] on button "Pesquisar" at bounding box center [792, 48] width 88 height 27
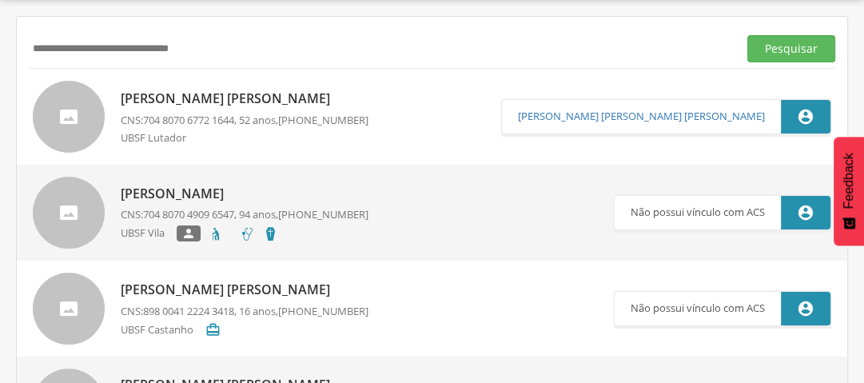
click at [304, 102] on p "[PERSON_NAME] [PERSON_NAME]" at bounding box center [245, 99] width 248 height 18
